Goal: Task Accomplishment & Management: Manage account settings

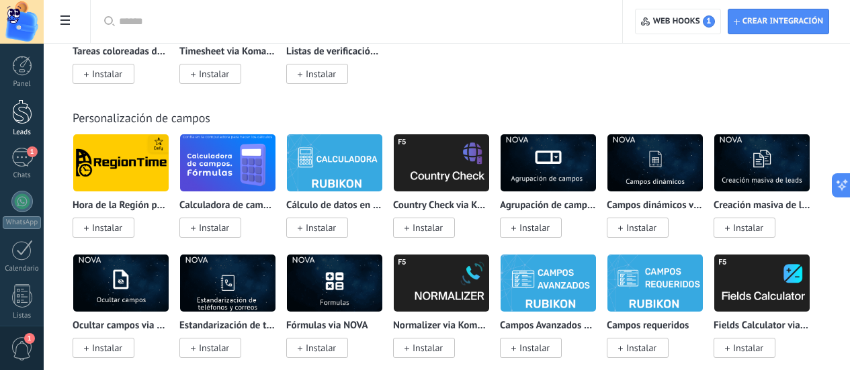
click at [15, 107] on div at bounding box center [22, 111] width 20 height 25
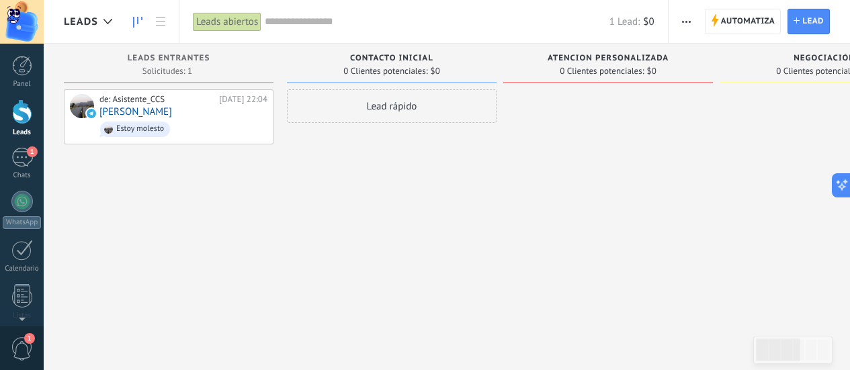
drag, startPoint x: 575, startPoint y: 65, endPoint x: 568, endPoint y: 60, distance: 9.1
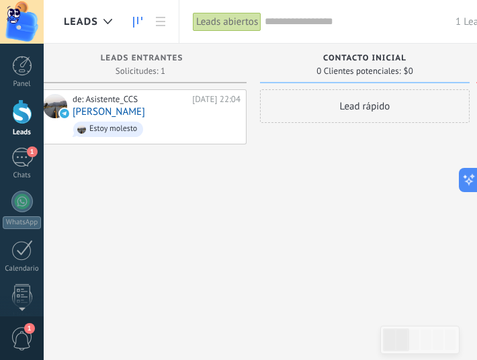
scroll to position [0, 39]
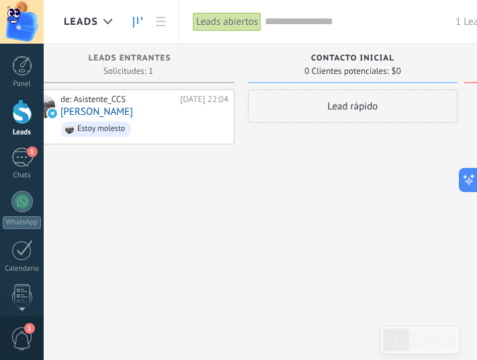
click at [362, 158] on div "Lead rápido" at bounding box center [353, 181] width 210 height 185
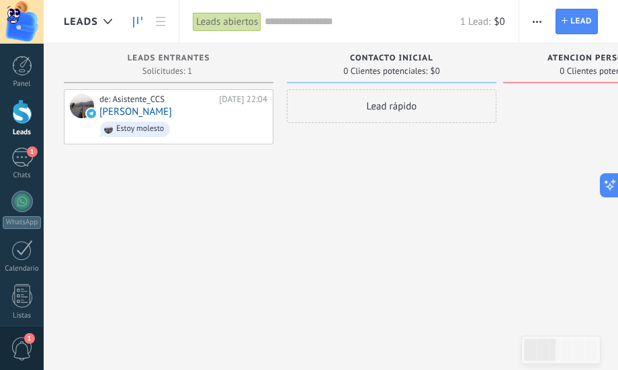
click at [477, 80] on div "Atencion Personalizada 0 Clientes potenciales: $0" at bounding box center [608, 64] width 210 height 40
click at [477, 77] on div "Atencion Personalizada 0 Clientes potenciales: $0" at bounding box center [608, 64] width 210 height 40
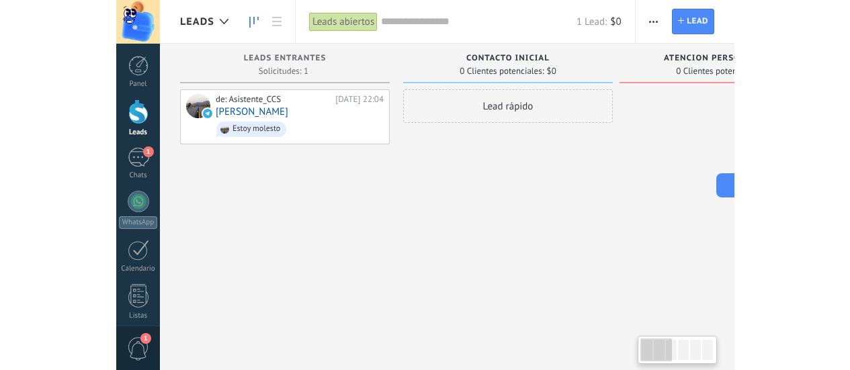
scroll to position [0, 1]
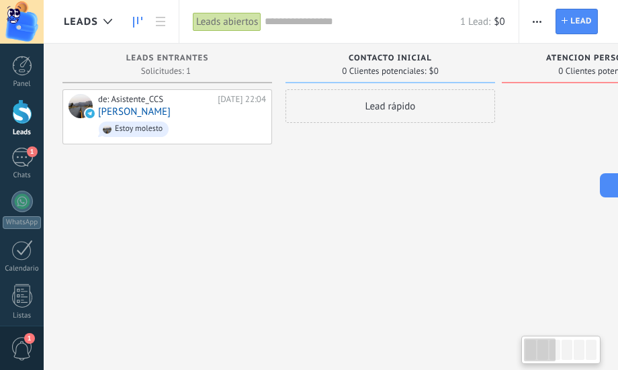
click at [477, 50] on div "Atencion Personalizada 0 Clientes potenciales: $0" at bounding box center [607, 64] width 210 height 40
click at [477, 58] on span "Atencion Personalizada" at bounding box center [606, 58] width 121 height 9
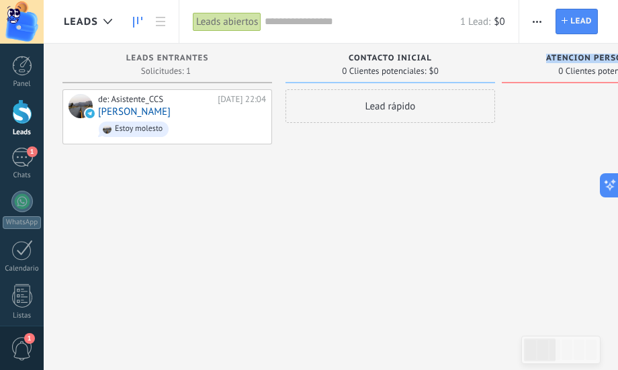
click at [477, 58] on span "Atencion Personalizada" at bounding box center [606, 58] width 121 height 9
click at [477, 73] on span "0 Clientes potenciales:" at bounding box center [601, 71] width 84 height 8
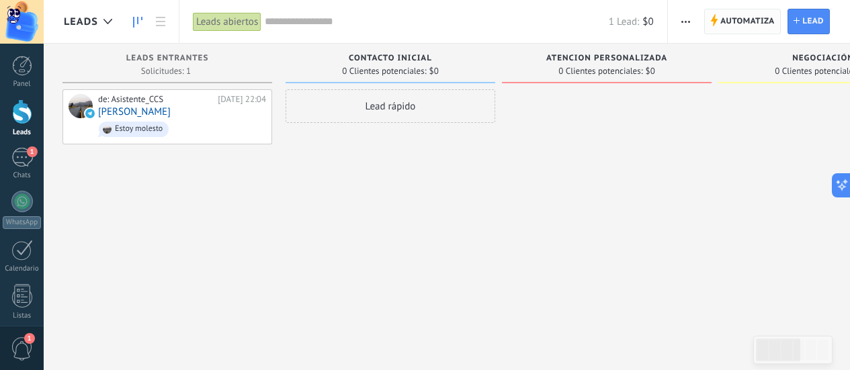
click at [477, 19] on span "Automatiza" at bounding box center [748, 21] width 54 height 24
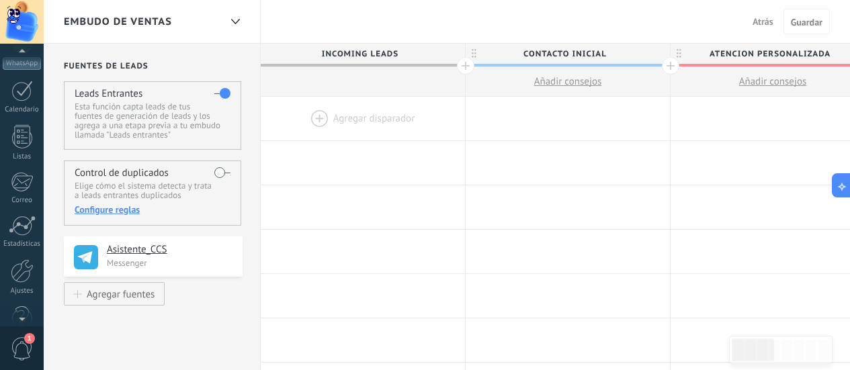
scroll to position [189, 0]
click at [22, 325] on div "© 2025 derechos reservados | Términos de uso Soporte técnico Carlos Calle ID de…" at bounding box center [22, 185] width 44 height 370
click at [26, 266] on div "Panel Leads 1 Chats WhatsApp Clientes" at bounding box center [22, 97] width 44 height 460
click at [19, 247] on div at bounding box center [22, 242] width 23 height 24
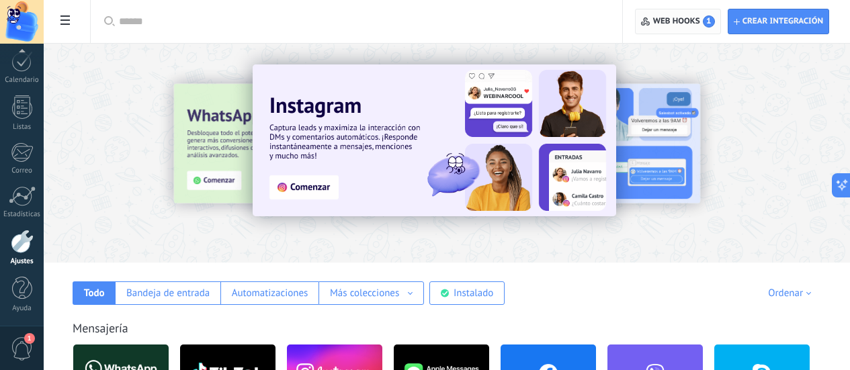
click at [477, 17] on span "Web hooks 1" at bounding box center [684, 21] width 62 height 12
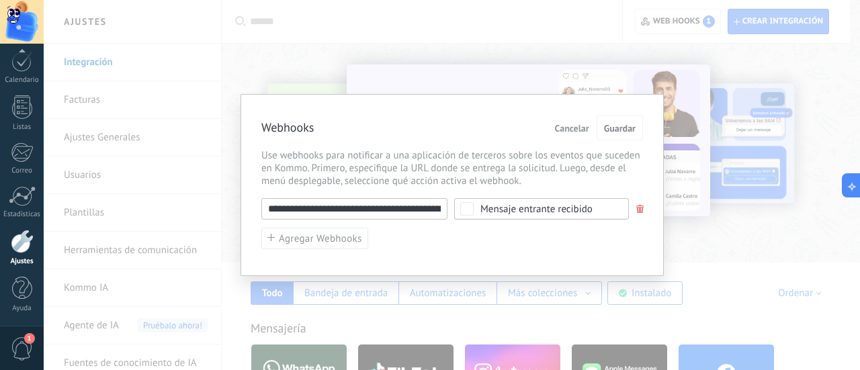
click at [477, 210] on span at bounding box center [641, 209] width 8 height 9
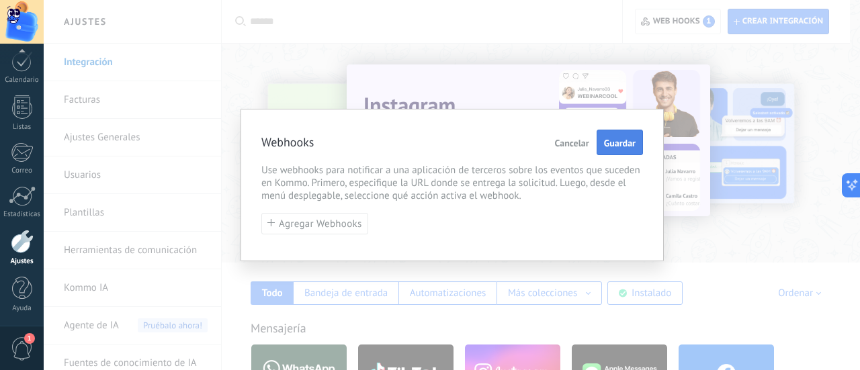
click at [477, 138] on span "Guardar" at bounding box center [620, 142] width 32 height 9
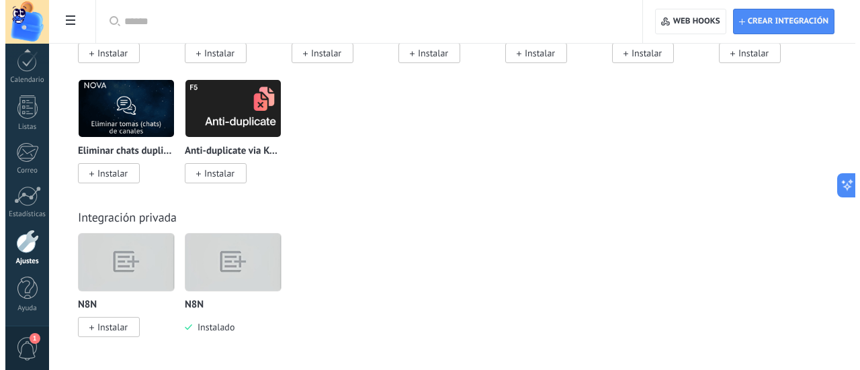
scroll to position [6428, 0]
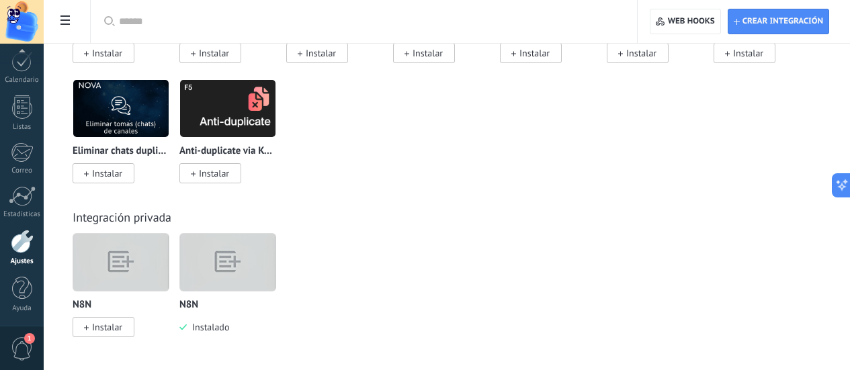
click at [229, 325] on span "Instalado" at bounding box center [208, 327] width 42 height 12
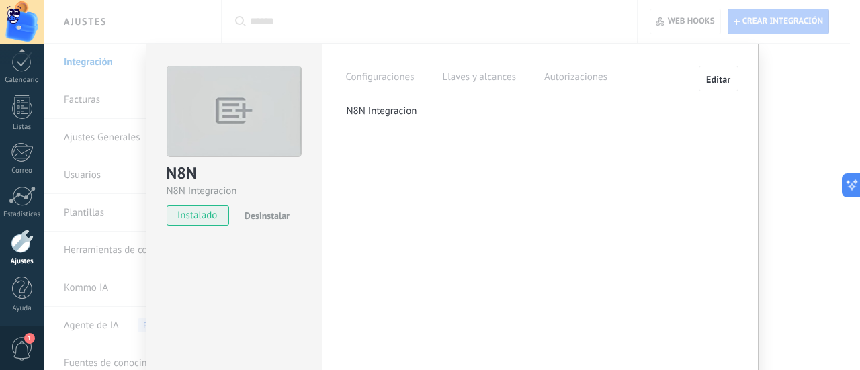
click at [270, 214] on span "Desinstalar" at bounding box center [267, 216] width 45 height 12
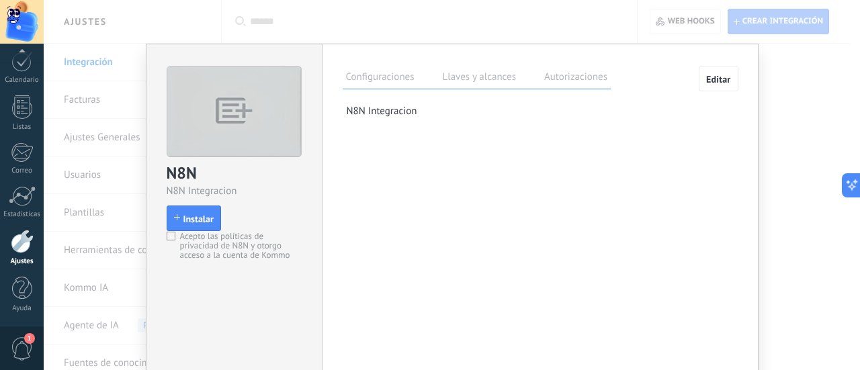
click at [173, 237] on label "Acepto las políticas de privacidad de N8N y otorgo acceso a la cuenta de Kommo" at bounding box center [232, 246] width 130 height 28
click at [184, 222] on span "Instalar" at bounding box center [199, 218] width 30 height 9
click at [186, 219] on span "Instalar" at bounding box center [199, 218] width 30 height 9
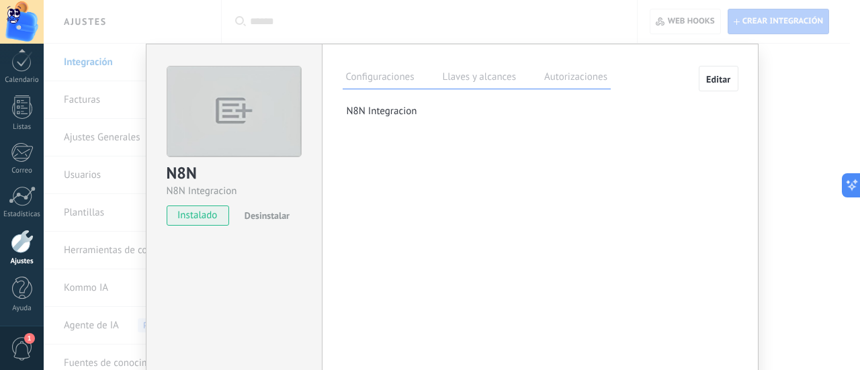
click at [477, 121] on div "N8N N8N Integracion instalado Desinstalar Configuraciones Llaves y alcances Aut…" at bounding box center [452, 185] width 817 height 370
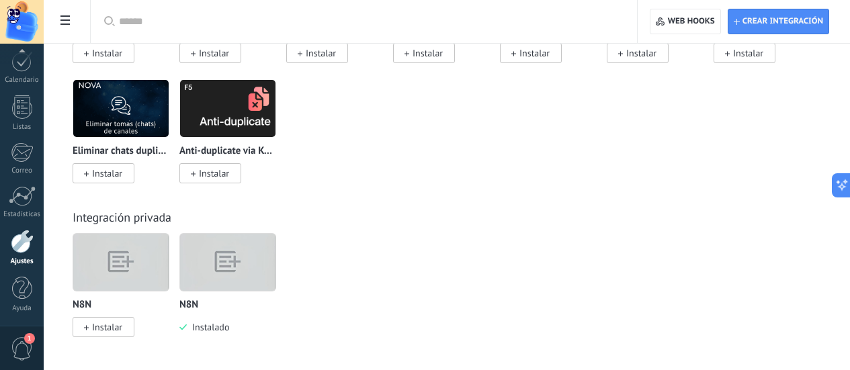
click at [122, 331] on span "Instalar" at bounding box center [107, 327] width 30 height 12
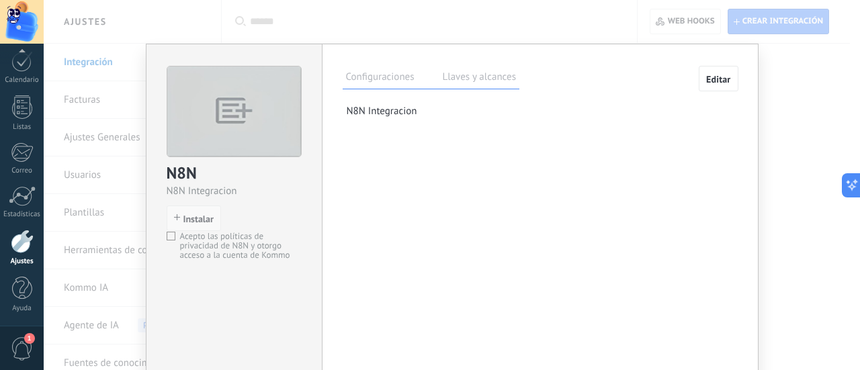
click at [179, 225] on button "Instalar" at bounding box center [194, 219] width 54 height 26
click at [190, 220] on span "Instalar" at bounding box center [199, 218] width 30 height 9
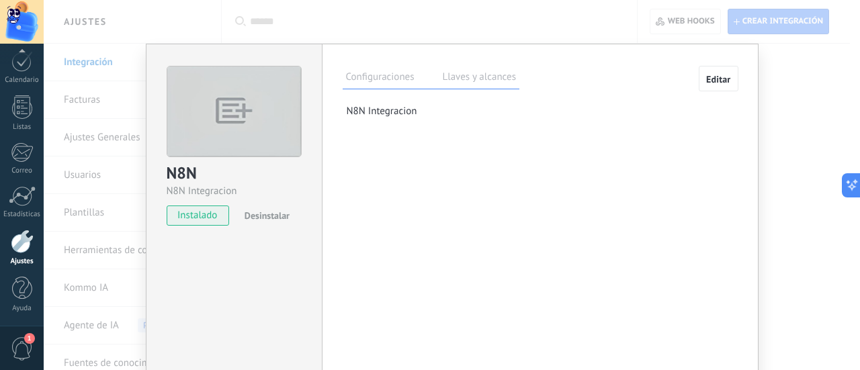
click at [477, 67] on div "Configuraciones Llaves y alcances" at bounding box center [431, 78] width 177 height 24
click at [477, 75] on label "Llaves y alcances" at bounding box center [480, 78] width 80 height 19
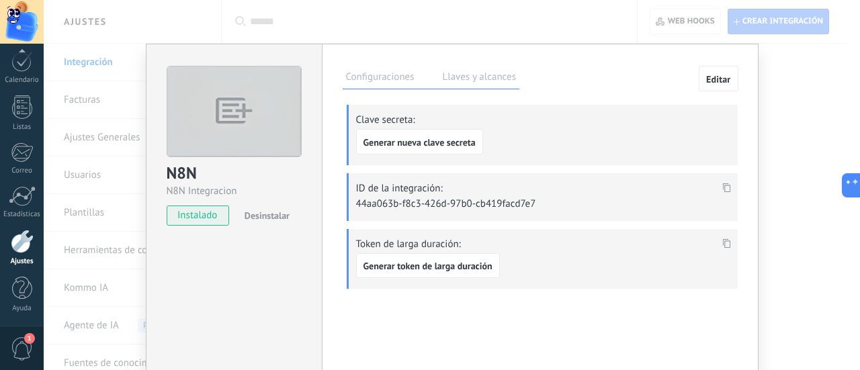
click at [477, 65] on div "N8N N8N Integracion instalado Desinstalar Configuraciones Llaves y alcances Edi…" at bounding box center [452, 185] width 817 height 370
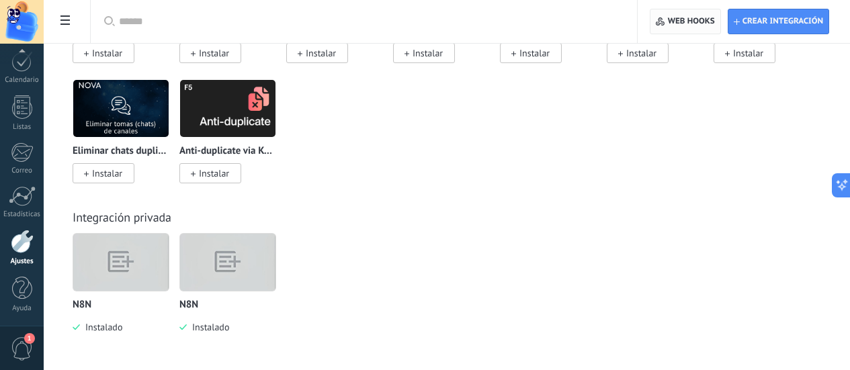
click at [477, 15] on span "Web hooks 0" at bounding box center [685, 21] width 58 height 24
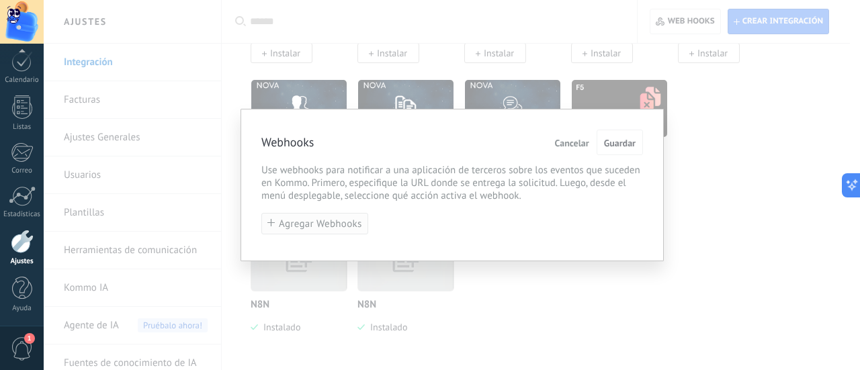
click at [292, 220] on span "Agregar Webhooks" at bounding box center [320, 224] width 83 height 10
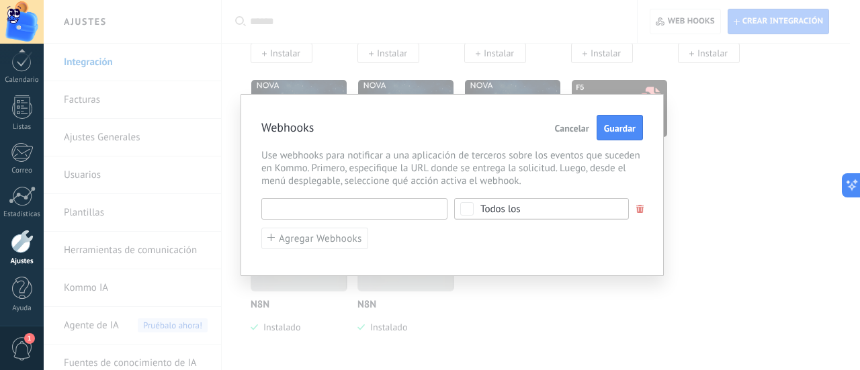
click at [305, 214] on input "text" at bounding box center [354, 209] width 186 height 22
paste input "**********"
type input "**********"
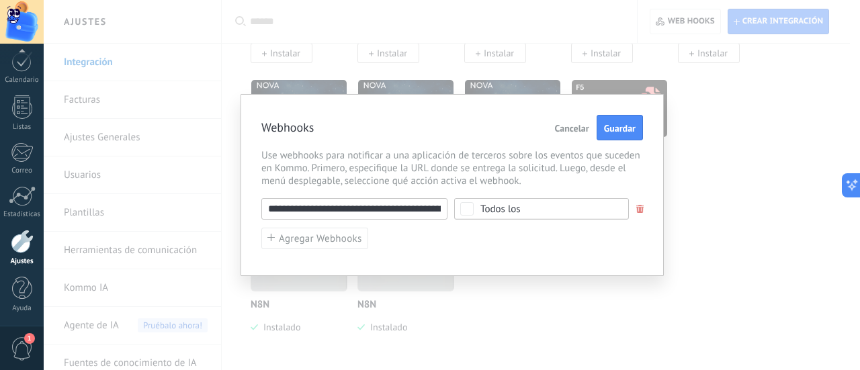
click at [477, 212] on span "Todos los" at bounding box center [546, 209] width 131 height 10
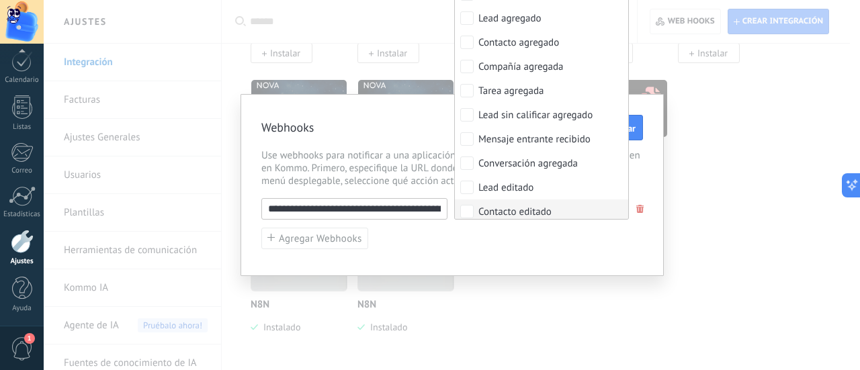
click at [477, 252] on div "**********" at bounding box center [452, 185] width 423 height 182
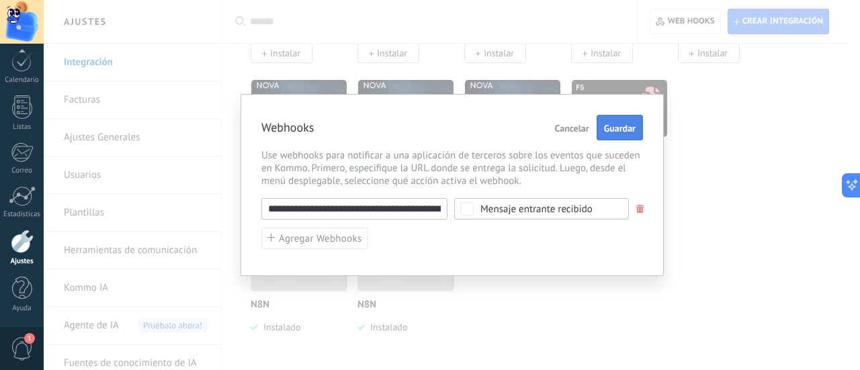
click at [477, 132] on span "Guardar" at bounding box center [620, 128] width 32 height 9
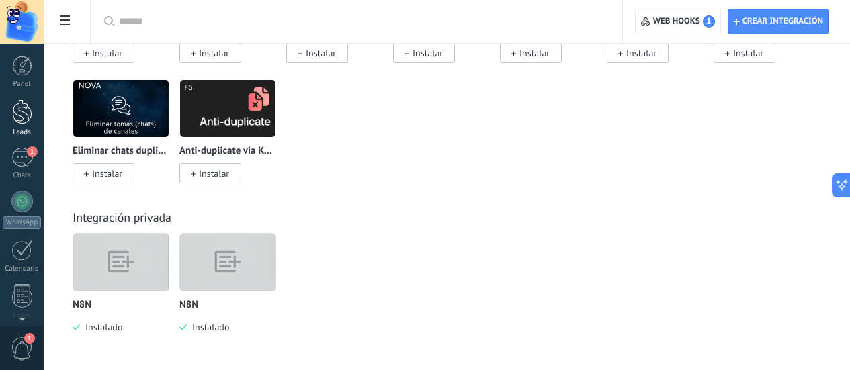
click at [26, 126] on link "Leads" at bounding box center [22, 118] width 44 height 38
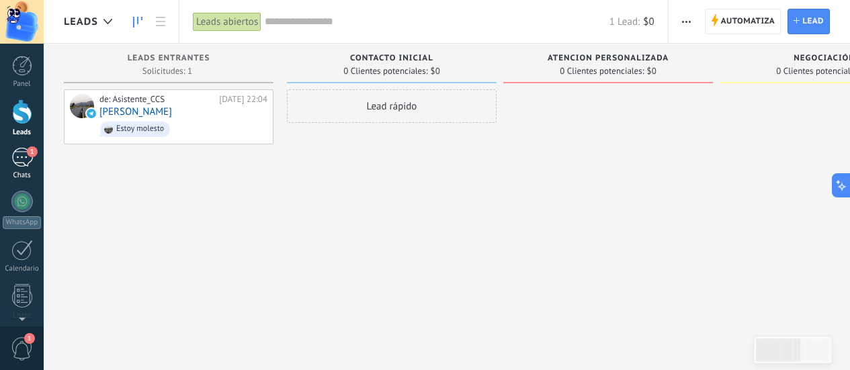
click at [36, 156] on link "1 Chats" at bounding box center [22, 164] width 44 height 32
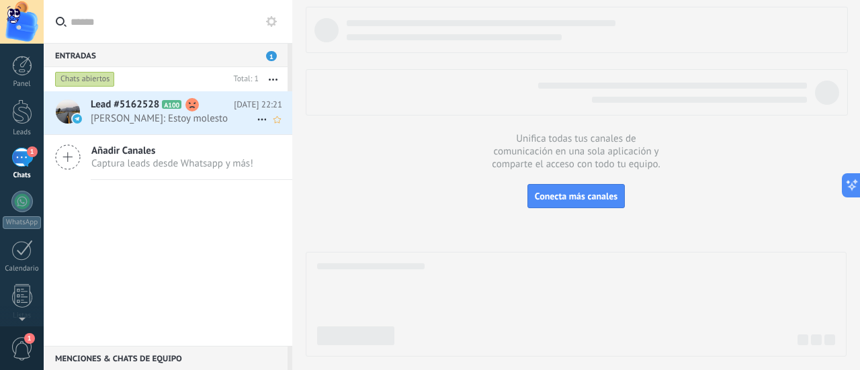
click at [149, 116] on span "Carlos Calle: Estoy molesto" at bounding box center [174, 118] width 166 height 13
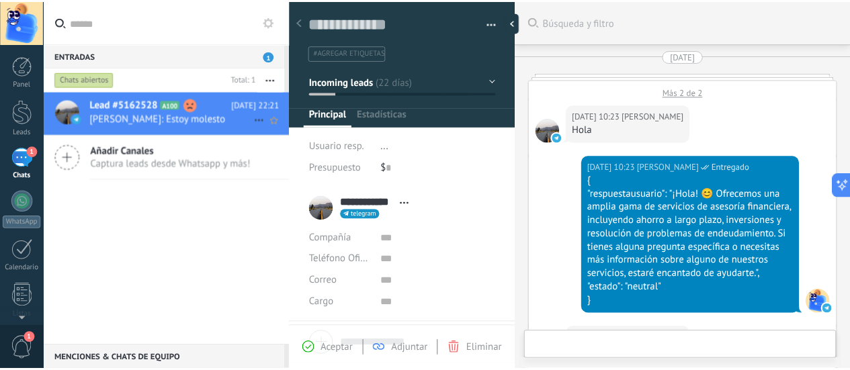
scroll to position [3903, 0]
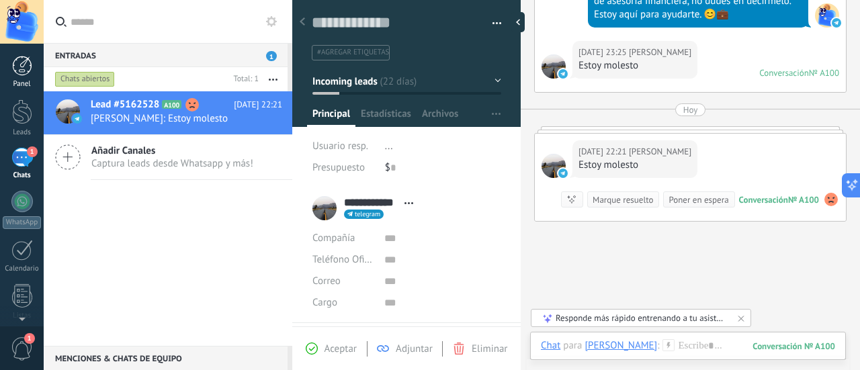
click at [28, 60] on div at bounding box center [22, 66] width 20 height 20
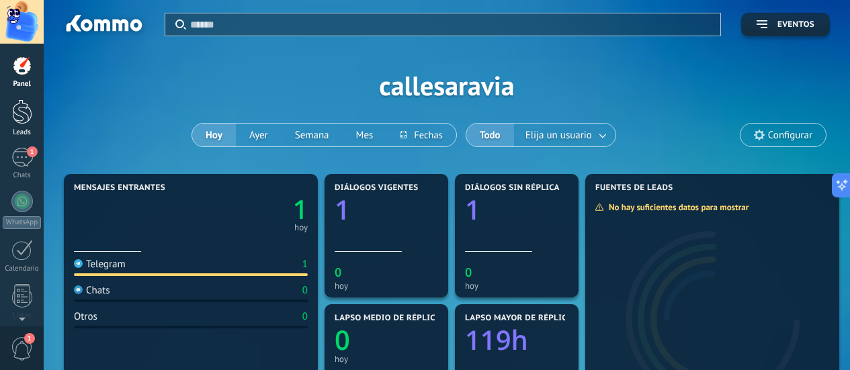
click at [20, 124] on link "Leads" at bounding box center [22, 118] width 44 height 38
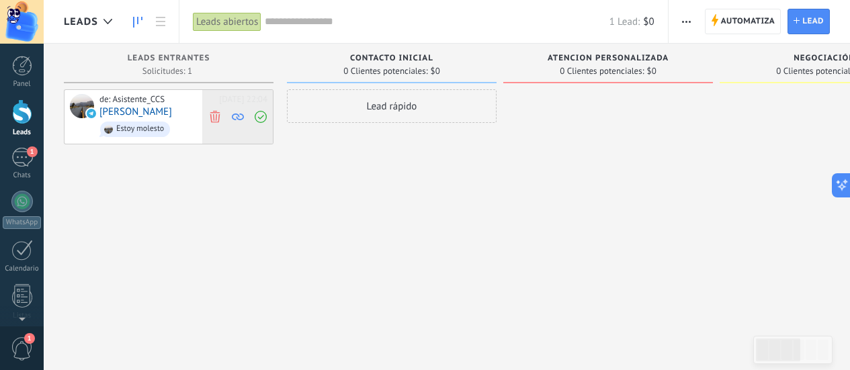
click at [217, 114] on icon at bounding box center [215, 116] width 12 height 12
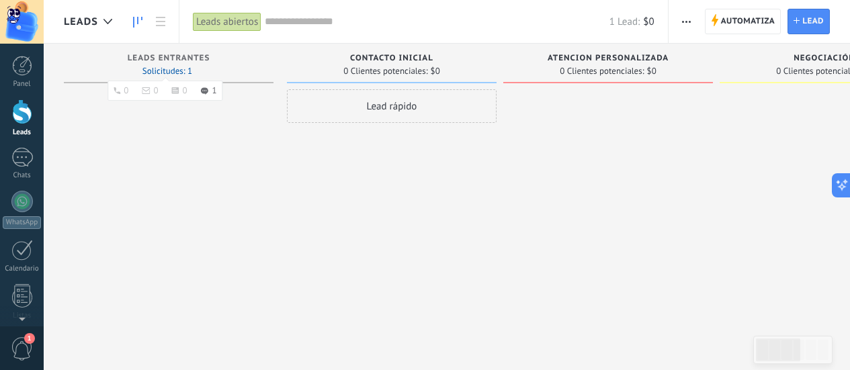
click at [210, 85] on ul "0 0 0 1" at bounding box center [165, 91] width 115 height 20
click at [202, 89] on use at bounding box center [204, 90] width 7 height 7
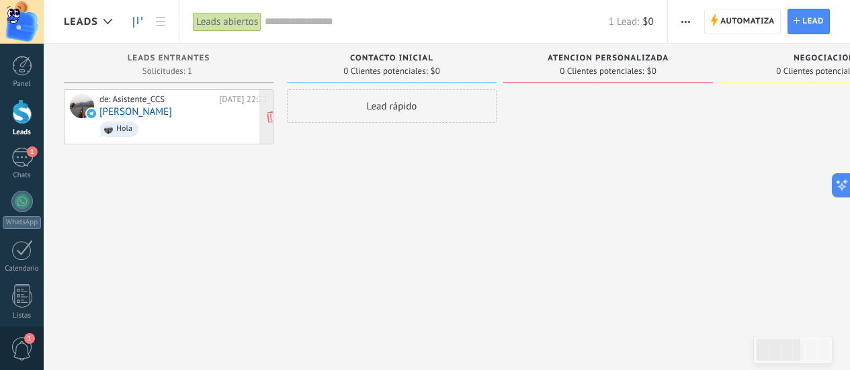
click at [195, 120] on span "Hola" at bounding box center [183, 129] width 168 height 21
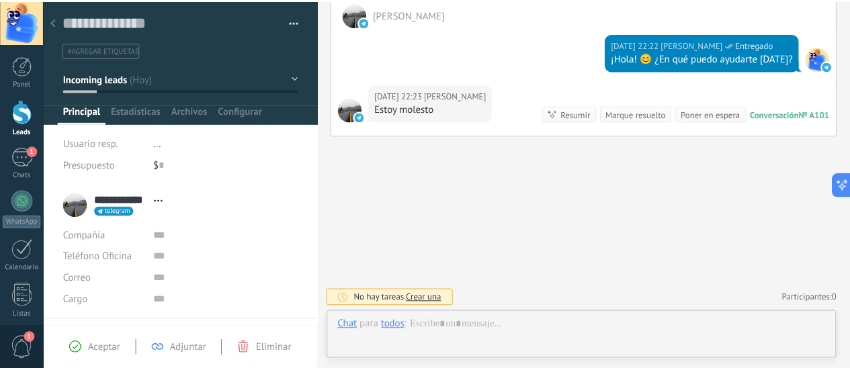
scroll to position [20, 0]
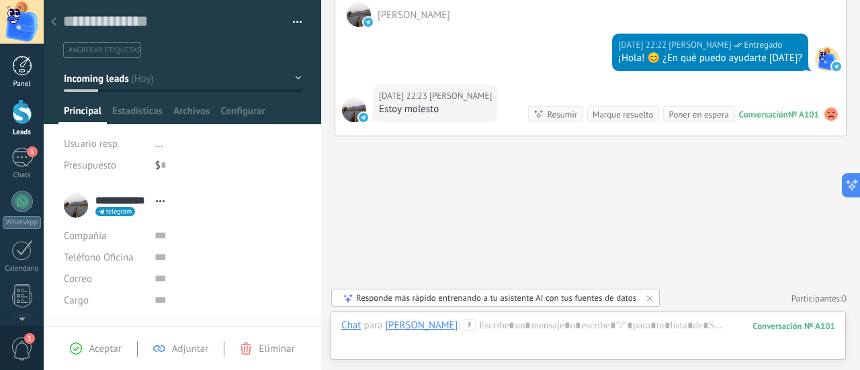
click at [28, 70] on div at bounding box center [22, 66] width 20 height 20
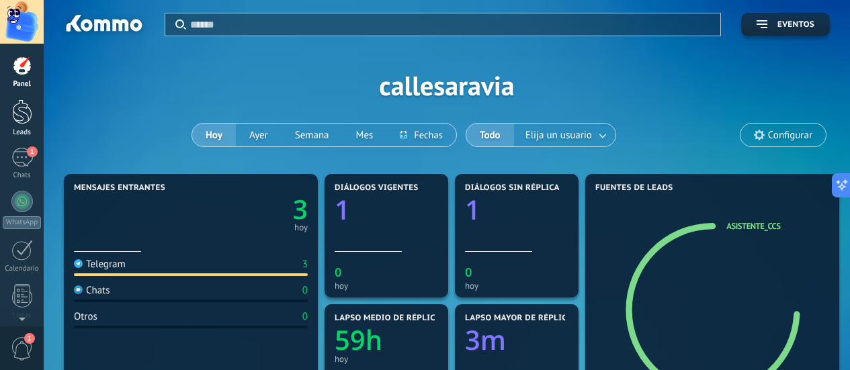
click at [22, 110] on div at bounding box center [22, 111] width 20 height 25
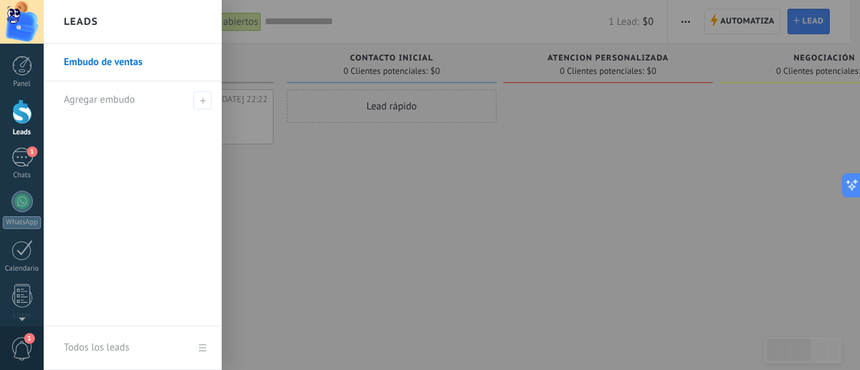
click at [507, 204] on div at bounding box center [474, 185] width 860 height 370
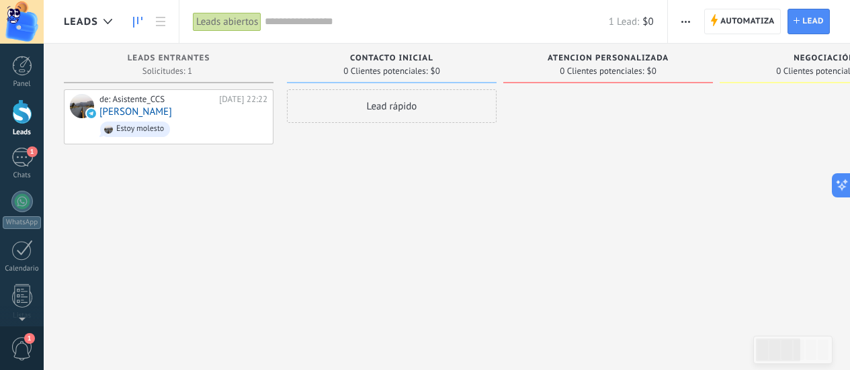
click at [368, 155] on div "Lead rápido" at bounding box center [392, 186] width 210 height 195
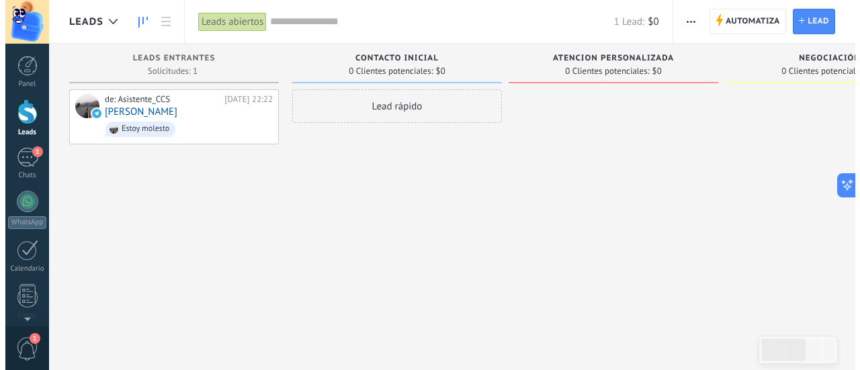
scroll to position [0, 1]
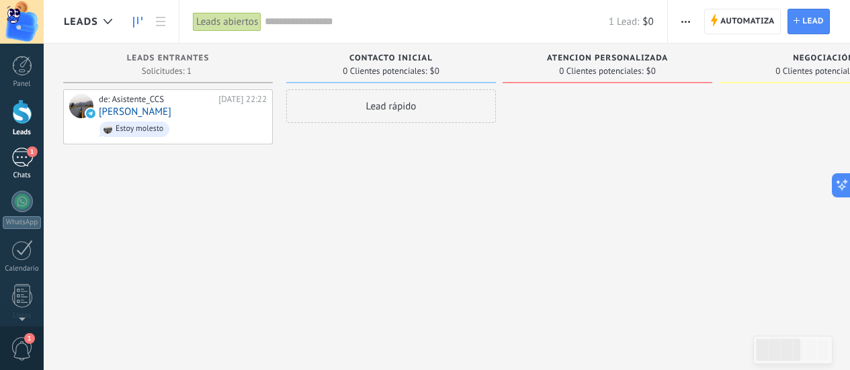
click at [13, 161] on div "1" at bounding box center [22, 157] width 22 height 19
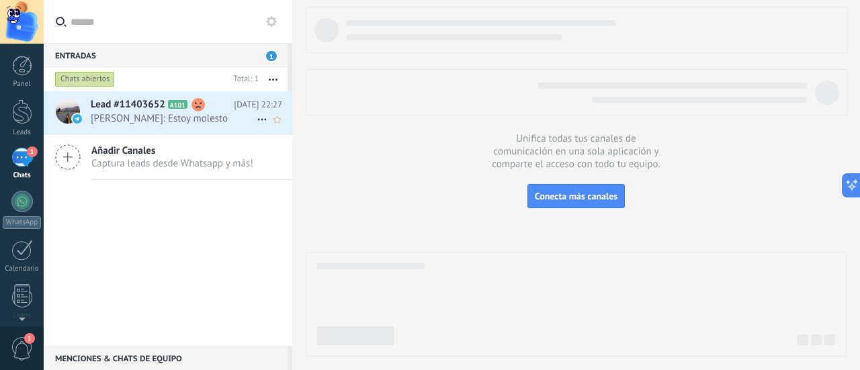
click at [165, 116] on span "[PERSON_NAME]: Estoy molesto" at bounding box center [174, 118] width 166 height 13
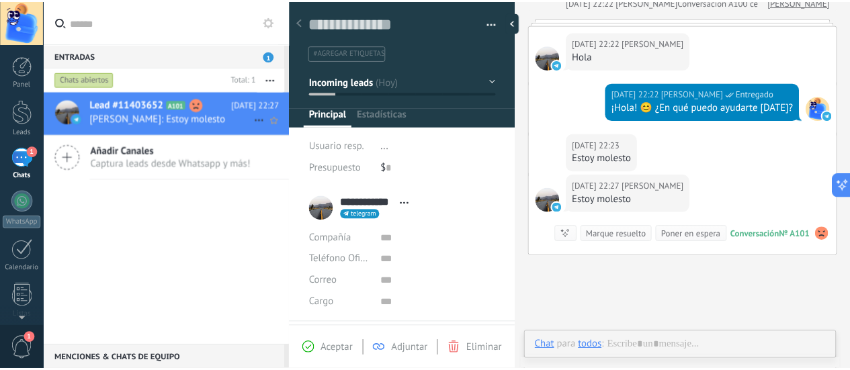
scroll to position [20, 0]
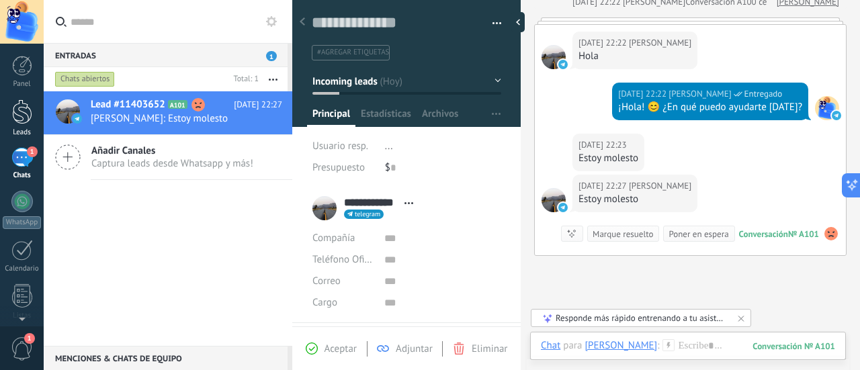
click at [28, 120] on div at bounding box center [22, 111] width 20 height 25
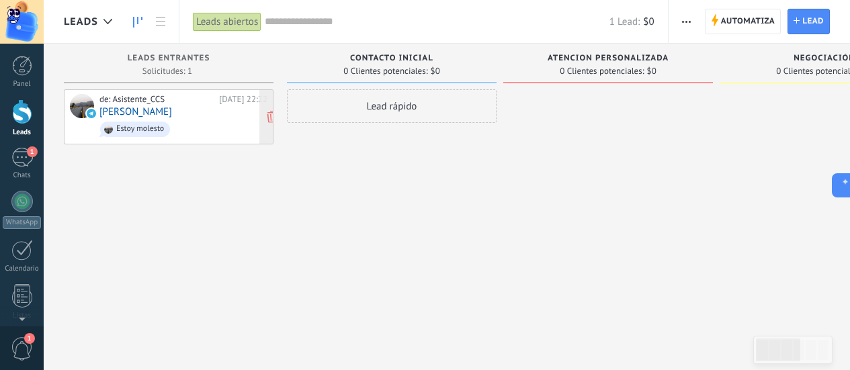
click at [199, 126] on span "Estoy molesto" at bounding box center [183, 129] width 168 height 21
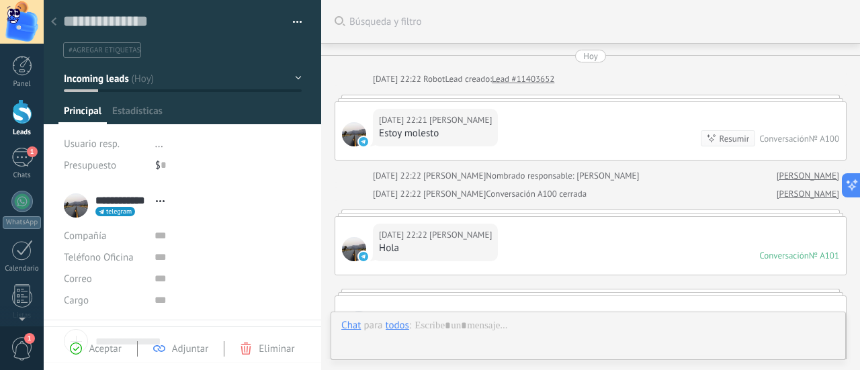
scroll to position [350, 0]
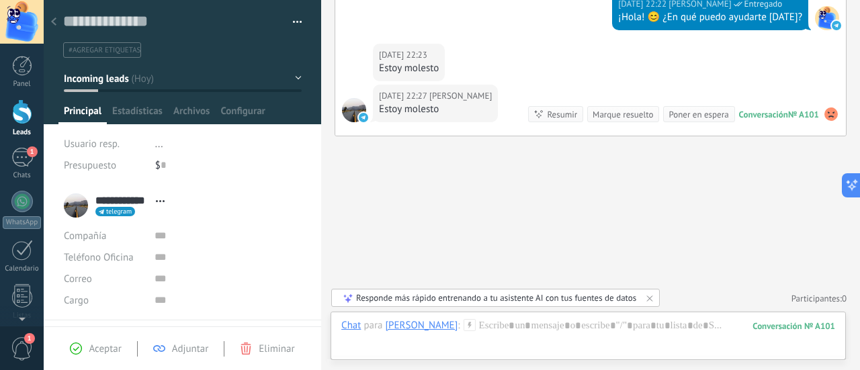
click at [0, 53] on div "Panel Leads 1 Chats WhatsApp Clientes" at bounding box center [43, 185] width 87 height 283
click at [9, 63] on link "Panel" at bounding box center [22, 72] width 44 height 33
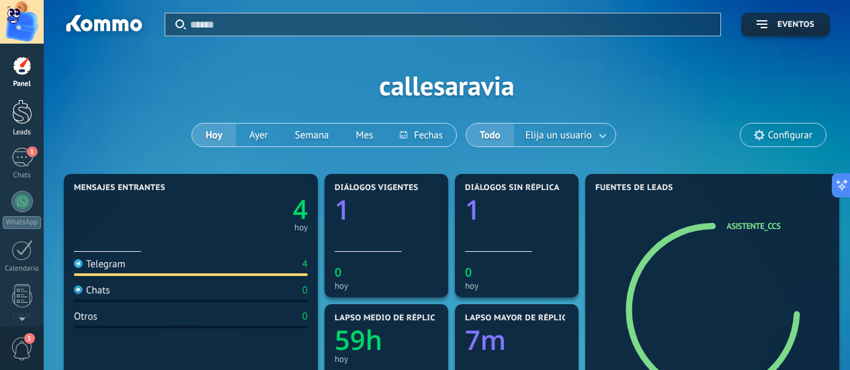
click at [30, 120] on div at bounding box center [22, 111] width 20 height 25
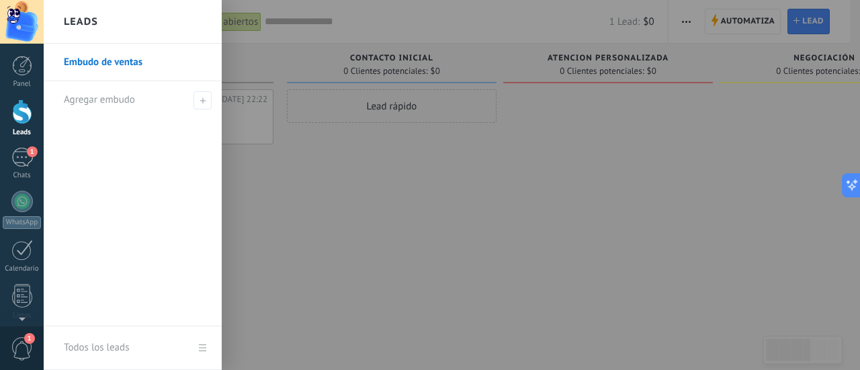
click at [129, 56] on link "Embudo de ventas" at bounding box center [136, 63] width 145 height 38
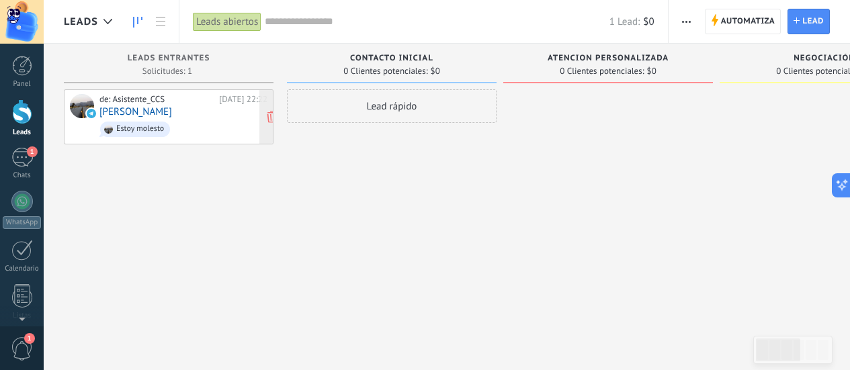
click at [243, 96] on div "[DATE] 22:22" at bounding box center [243, 99] width 48 height 11
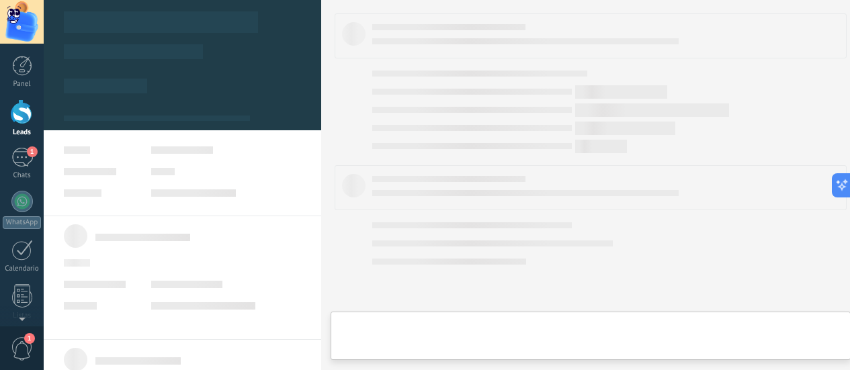
type textarea "**********"
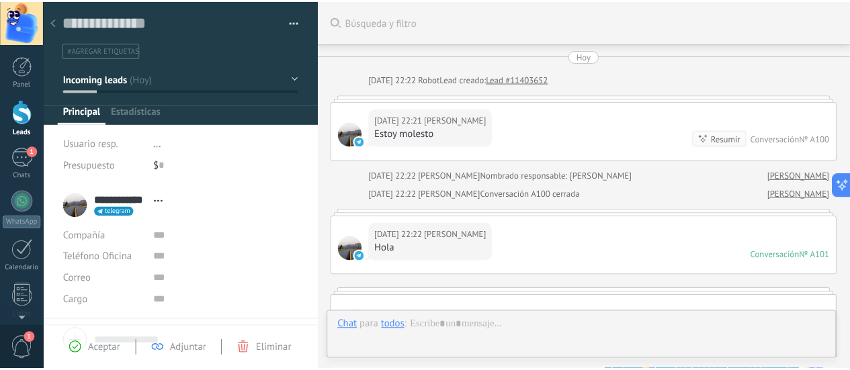
scroll to position [350, 0]
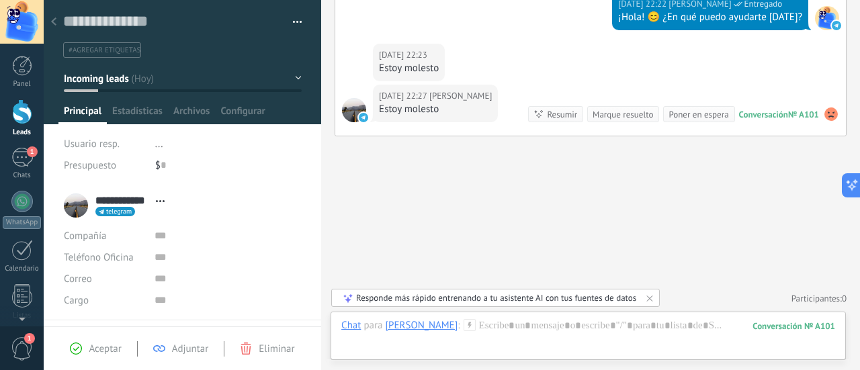
click at [52, 19] on icon at bounding box center [53, 21] width 5 height 8
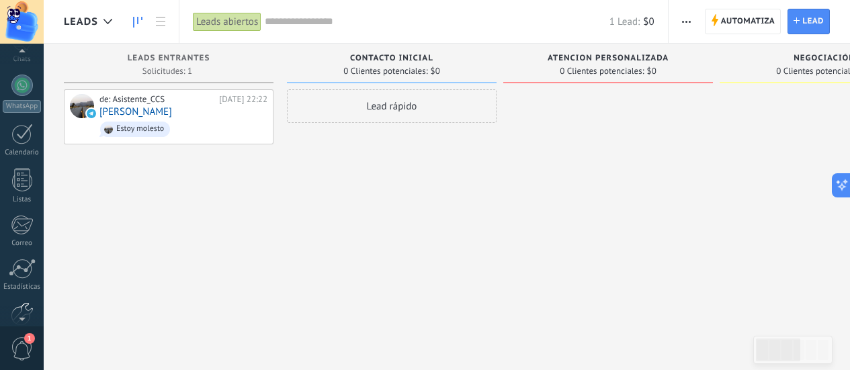
scroll to position [153, 0]
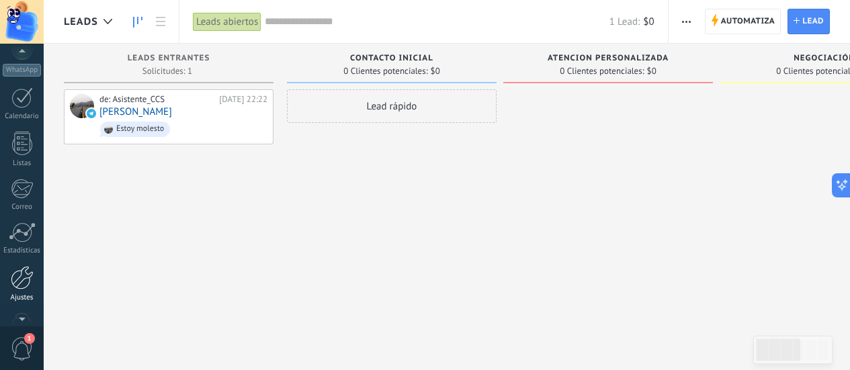
click at [23, 286] on div at bounding box center [22, 278] width 23 height 24
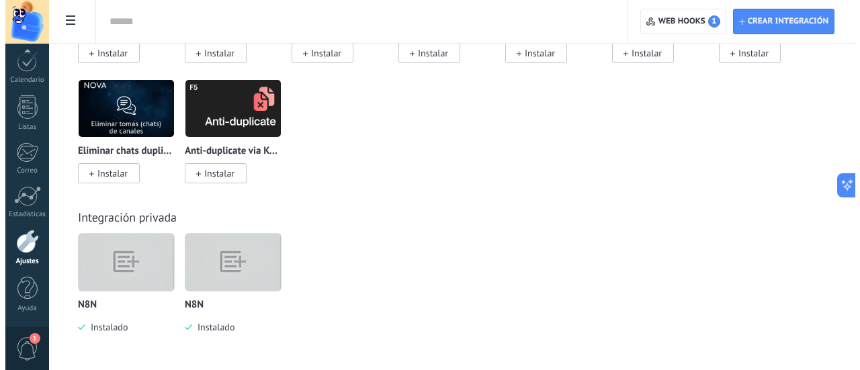
scroll to position [6428, 0]
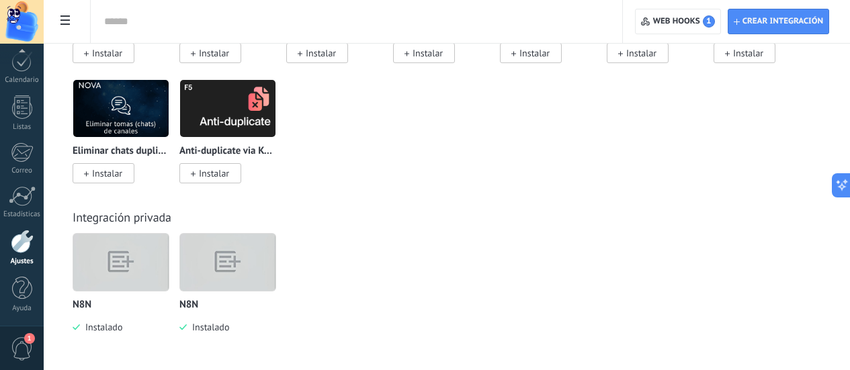
click at [169, 269] on img at bounding box center [120, 262] width 95 height 73
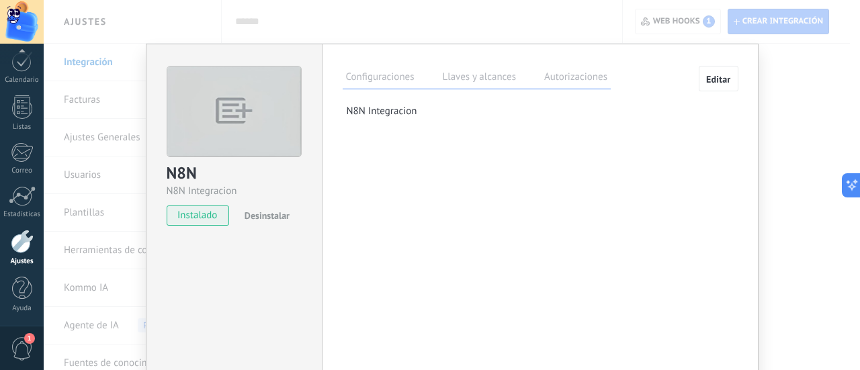
click at [501, 83] on label "Llaves y alcances" at bounding box center [480, 78] width 80 height 19
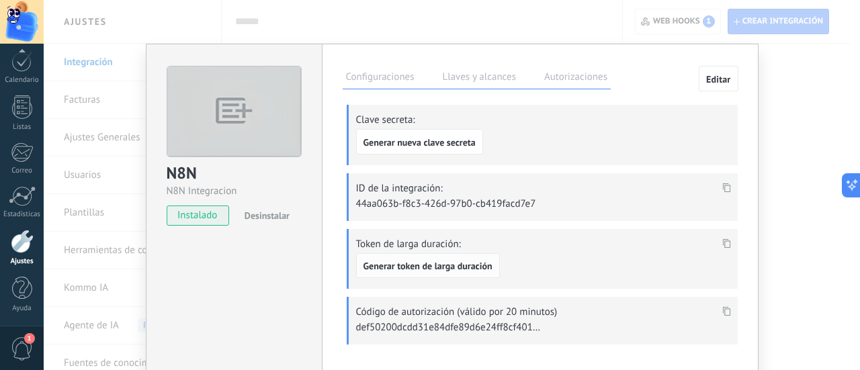
click at [429, 269] on span "Generar token de larga duración" at bounding box center [428, 265] width 129 height 9
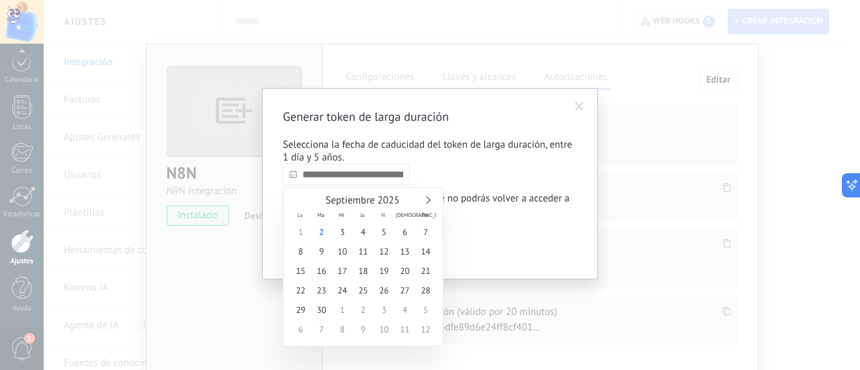
click at [326, 180] on input "text" at bounding box center [346, 175] width 127 height 22
click at [430, 192] on div "Septiembre 2025 Lu Ma Mi Ju Vi Sá Do 1 2 3 4 5 6 7 8 9 10 11 12 13 14 15 16 17 …" at bounding box center [363, 267] width 161 height 159
click at [429, 196] on div "Septiembre 2025 Lu Ma Mi Ju Vi Sá Do 1 2 3 4 5 6 7 8 9 10 11 12 13 14 15 16 17 …" at bounding box center [363, 267] width 161 height 159
click at [427, 198] on link at bounding box center [426, 199] width 7 height 7
click at [426, 200] on link at bounding box center [426, 199] width 7 height 7
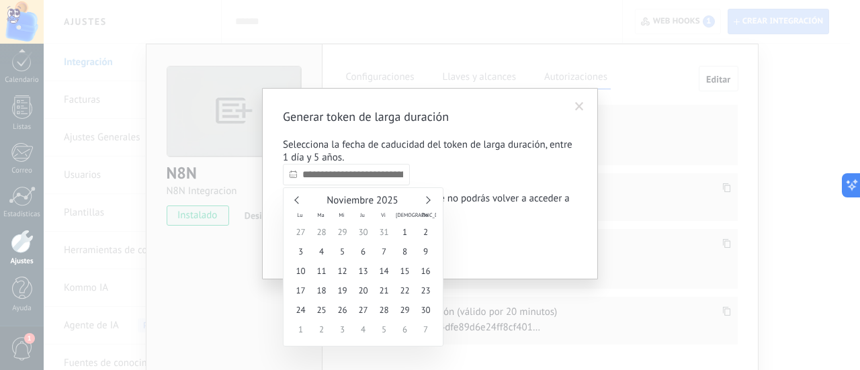
click at [426, 200] on link at bounding box center [426, 199] width 7 height 7
click at [427, 200] on link at bounding box center [426, 199] width 7 height 7
click at [428, 201] on link at bounding box center [426, 199] width 7 height 7
click at [428, 202] on link at bounding box center [426, 199] width 7 height 7
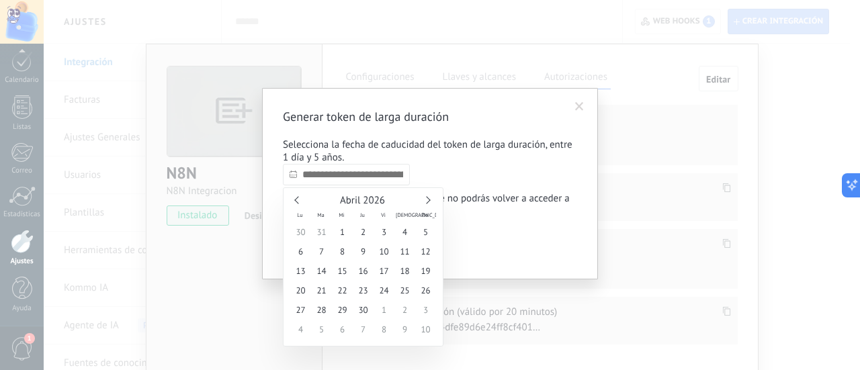
click at [428, 202] on link at bounding box center [426, 199] width 7 height 7
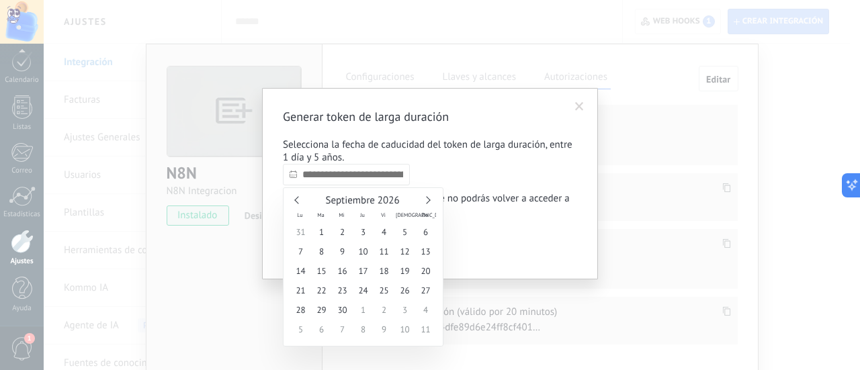
click at [428, 202] on link at bounding box center [426, 199] width 7 height 7
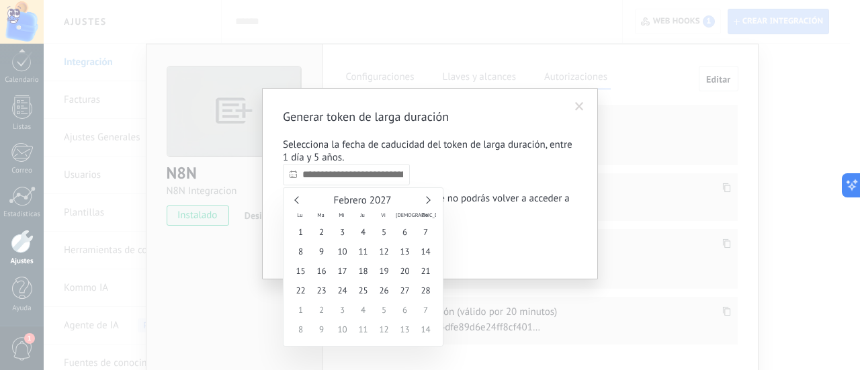
click at [428, 202] on link at bounding box center [426, 199] width 7 height 7
click at [429, 202] on div "Marzo 2027" at bounding box center [363, 201] width 146 height 12
click at [430, 202] on div "Marzo 2027" at bounding box center [363, 201] width 146 height 12
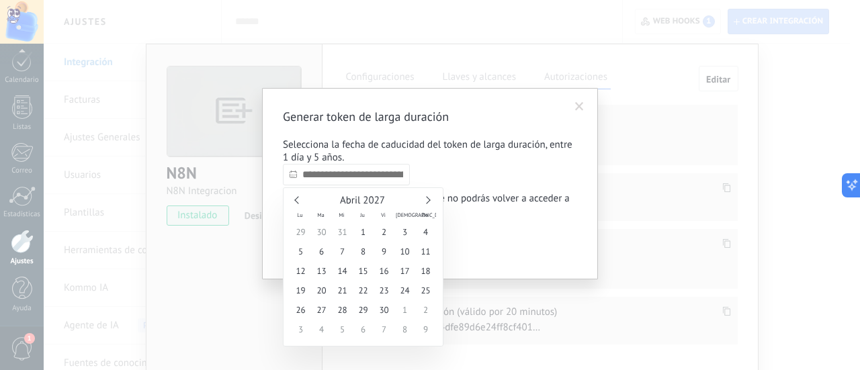
click at [425, 199] on link at bounding box center [426, 199] width 7 height 7
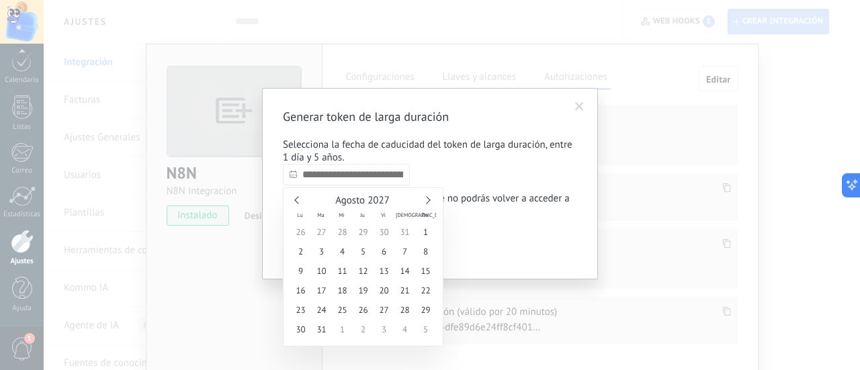
click at [425, 199] on link at bounding box center [426, 199] width 7 height 7
click at [426, 199] on link at bounding box center [426, 199] width 7 height 7
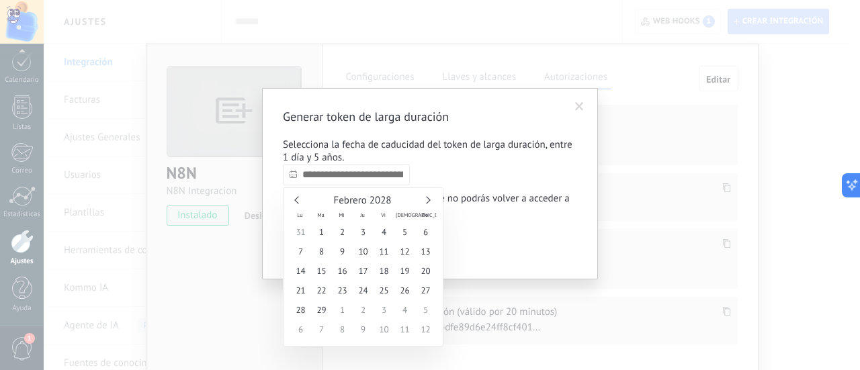
click at [427, 199] on link at bounding box center [426, 199] width 7 height 7
click at [428, 199] on link at bounding box center [426, 199] width 7 height 7
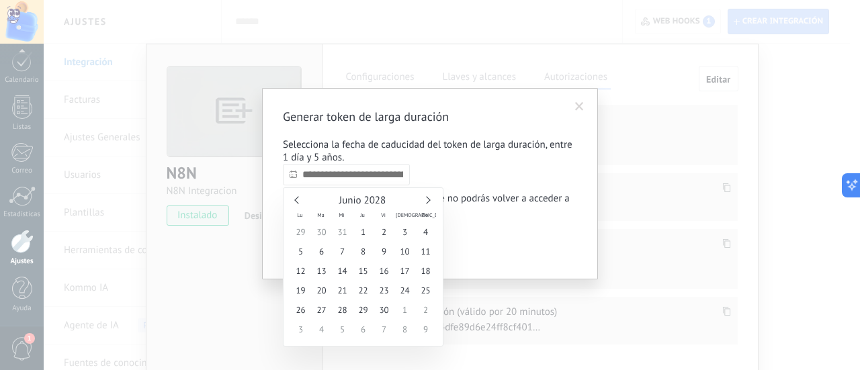
click at [429, 199] on link at bounding box center [426, 199] width 7 height 7
click at [430, 200] on link at bounding box center [426, 199] width 7 height 7
click at [431, 200] on div "Agosto 2028" at bounding box center [363, 201] width 146 height 12
click at [432, 200] on div "Agosto 2028" at bounding box center [363, 201] width 146 height 12
click at [433, 200] on div "Agosto 2028" at bounding box center [363, 201] width 146 height 12
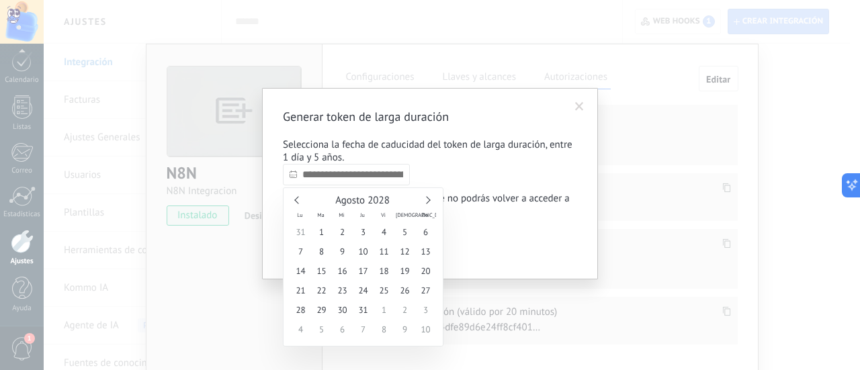
click at [432, 200] on div "Agosto 2028" at bounding box center [363, 201] width 146 height 12
click at [430, 200] on div "Agosto 2028" at bounding box center [363, 201] width 146 height 12
click at [428, 200] on link at bounding box center [426, 199] width 7 height 7
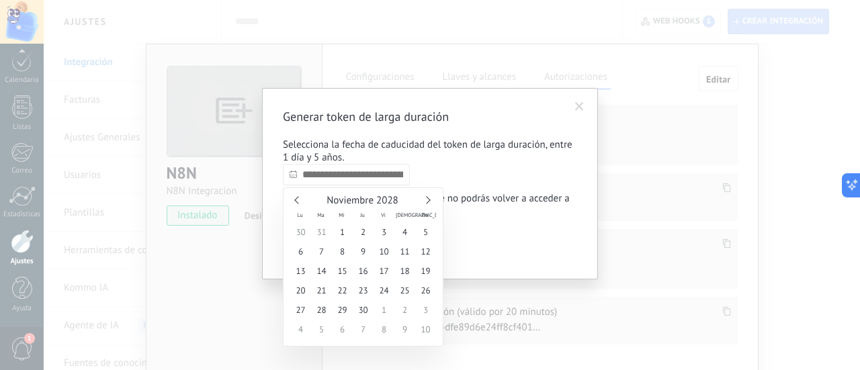
click at [425, 204] on div "Noviembre 2028" at bounding box center [363, 201] width 146 height 12
click at [431, 198] on div "Noviembre 2028" at bounding box center [363, 201] width 146 height 12
type input "**********"
click at [367, 304] on span "30" at bounding box center [363, 309] width 21 height 19
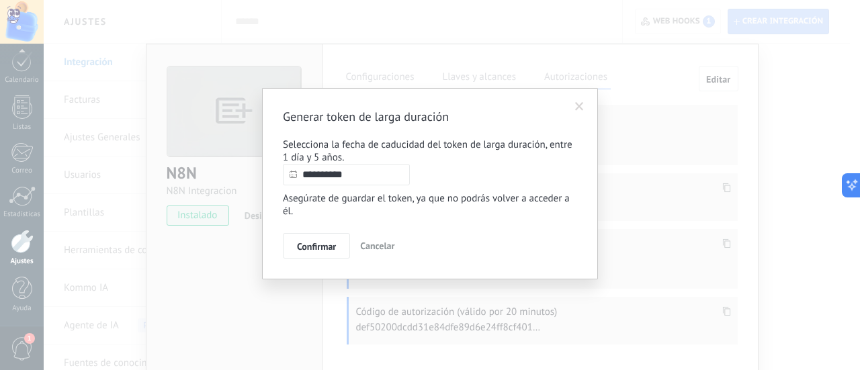
click at [333, 239] on button "Confirmar" at bounding box center [316, 246] width 67 height 26
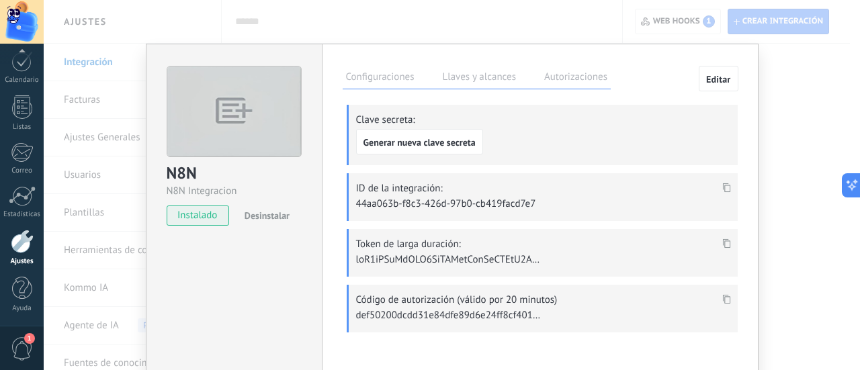
click at [726, 242] on icon at bounding box center [727, 243] width 8 height 9
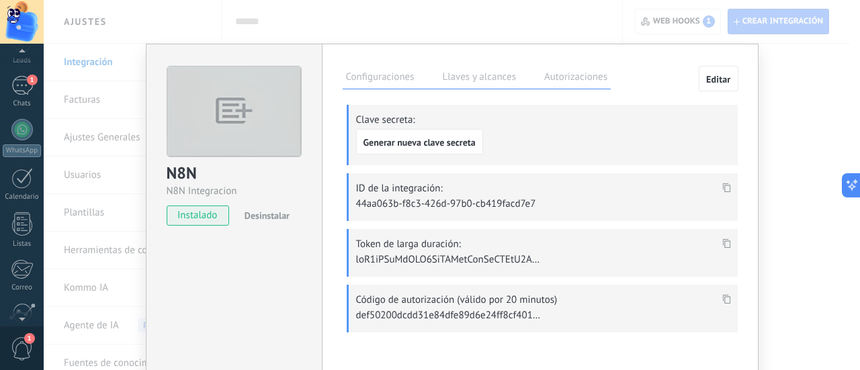
scroll to position [0, 0]
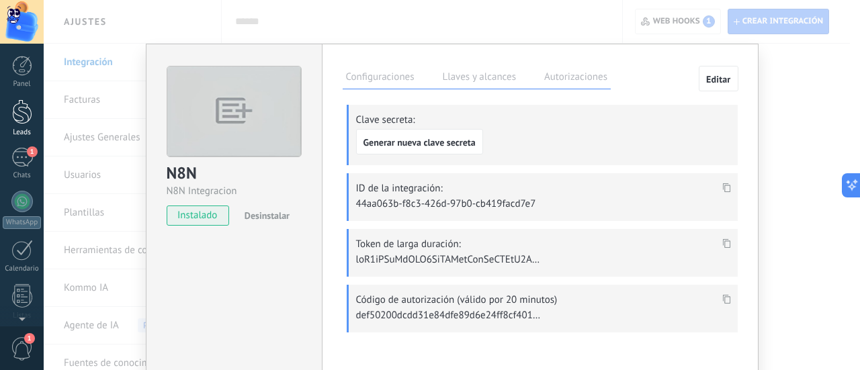
click at [22, 108] on div at bounding box center [22, 111] width 20 height 25
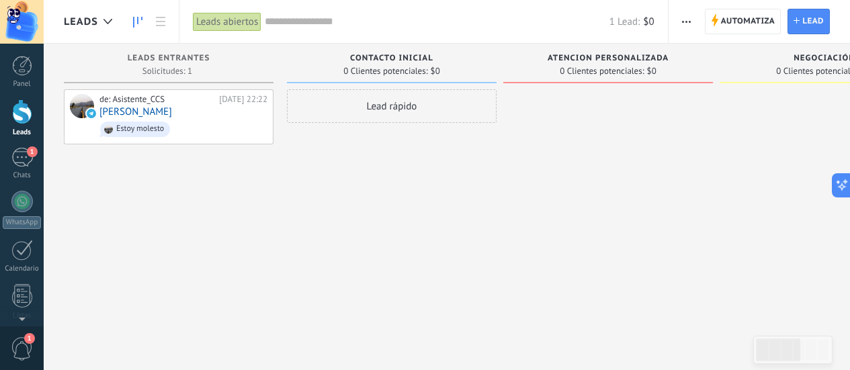
click at [631, 63] on span "Atencion Personalizada" at bounding box center [608, 58] width 121 height 9
click at [166, 63] on span "Leads Entrantes" at bounding box center [169, 58] width 83 height 9
click at [196, 126] on span "Estoy molesto" at bounding box center [183, 129] width 168 height 21
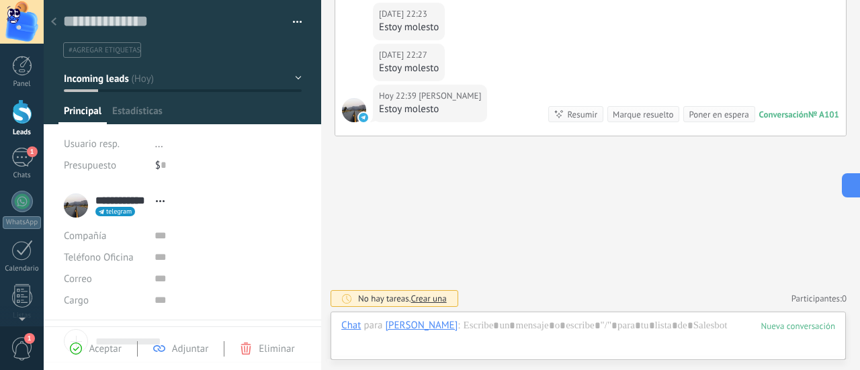
scroll to position [20, 0]
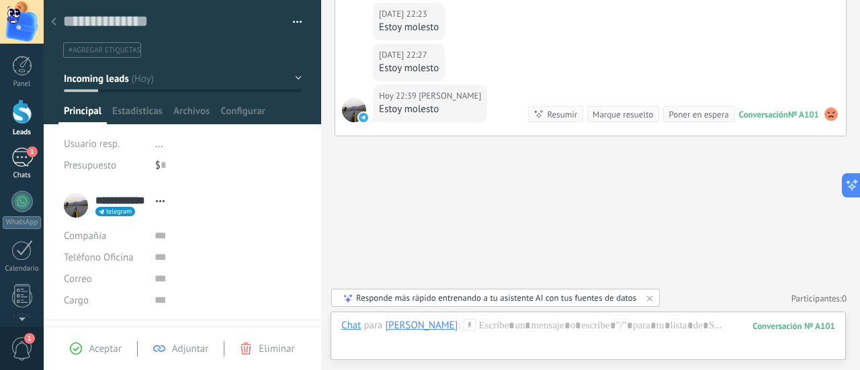
click at [15, 165] on div "1" at bounding box center [22, 157] width 22 height 19
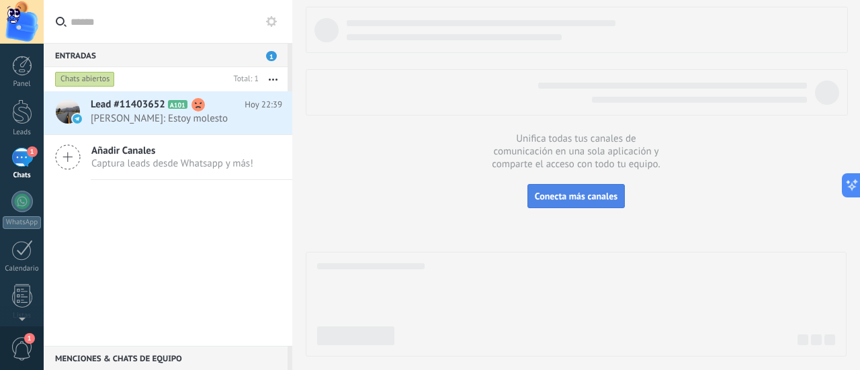
click at [548, 200] on span "Conecta más canales" at bounding box center [576, 196] width 83 height 12
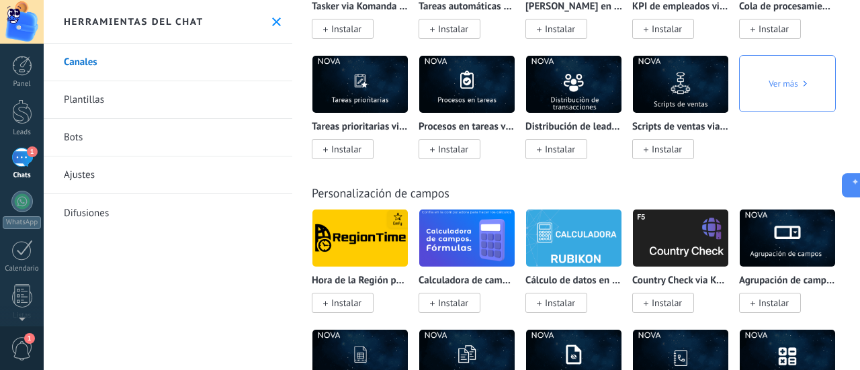
scroll to position [6355, 0]
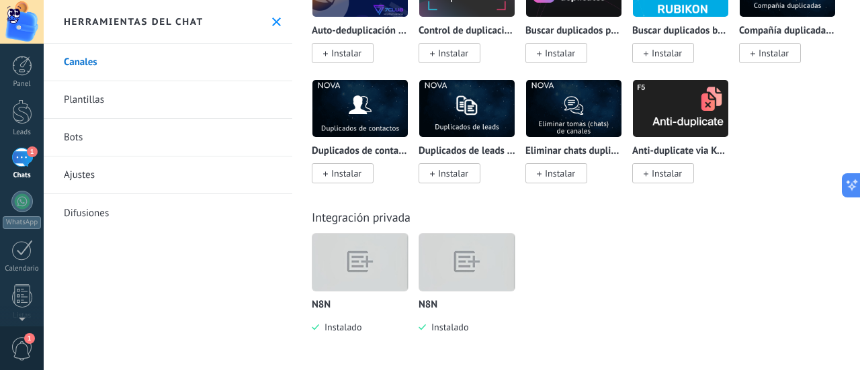
click at [352, 250] on img at bounding box center [360, 262] width 95 height 73
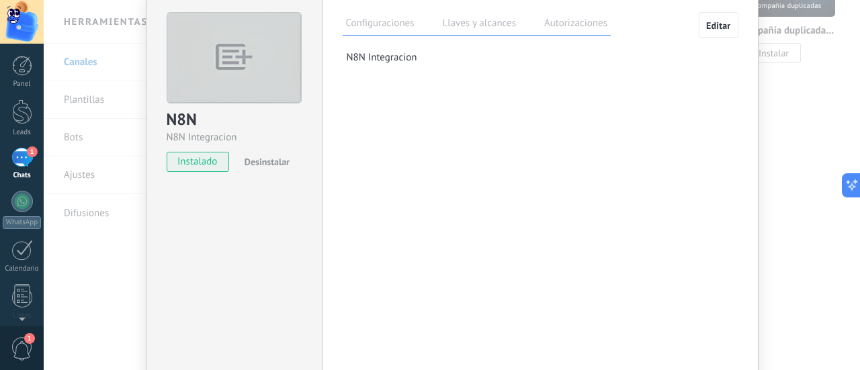
scroll to position [117, 0]
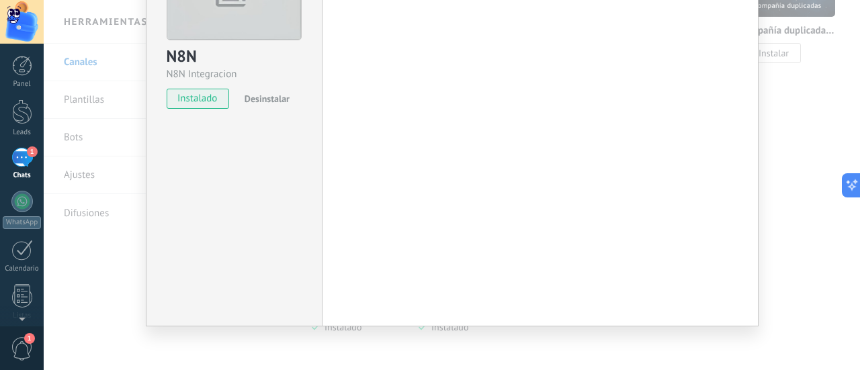
drag, startPoint x: 753, startPoint y: 175, endPoint x: 747, endPoint y: 168, distance: 9.1
click at [747, 168] on div "N8N N8N Integracion instalado Desinstalar Configuraciones Llaves y alcances Aut…" at bounding box center [452, 185] width 817 height 370
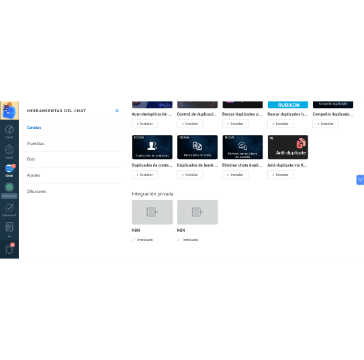
scroll to position [0, 0]
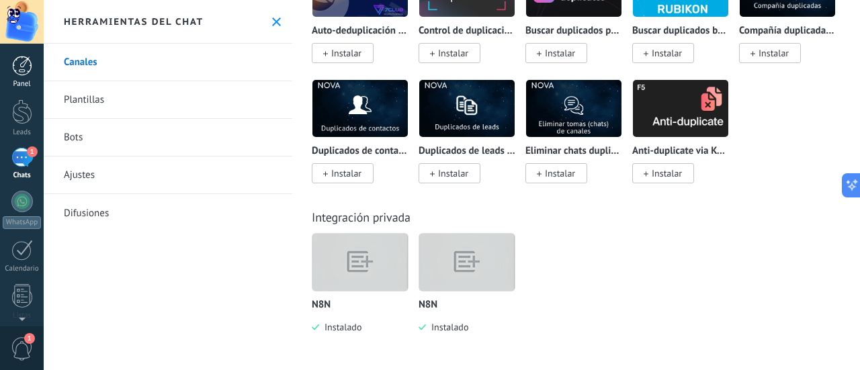
click at [25, 84] on div "Panel" at bounding box center [22, 84] width 39 height 9
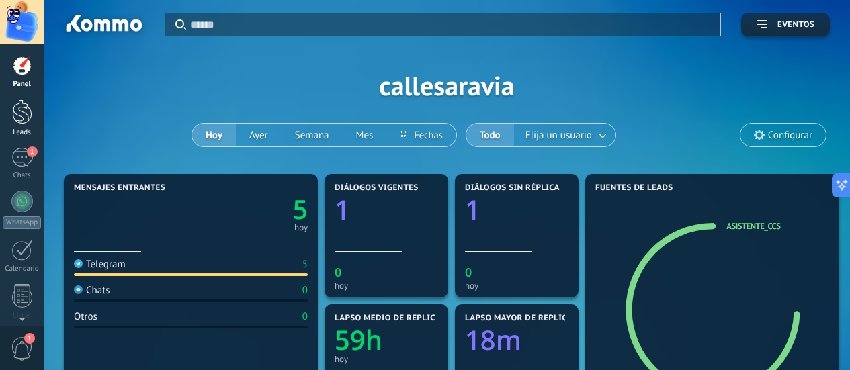
click at [5, 102] on link "Leads" at bounding box center [22, 118] width 44 height 38
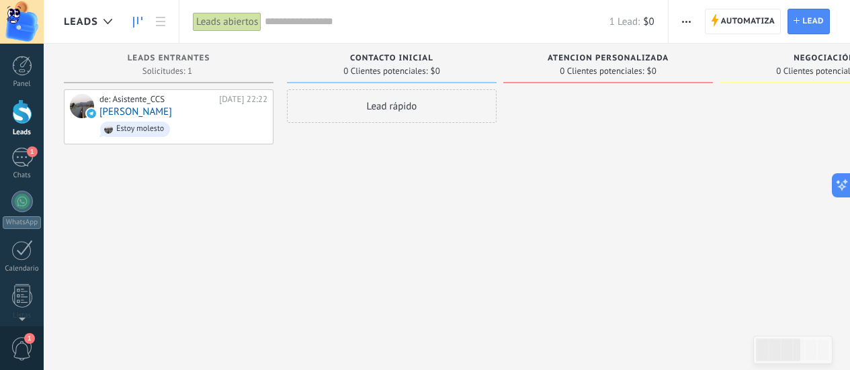
type textarea "**********"
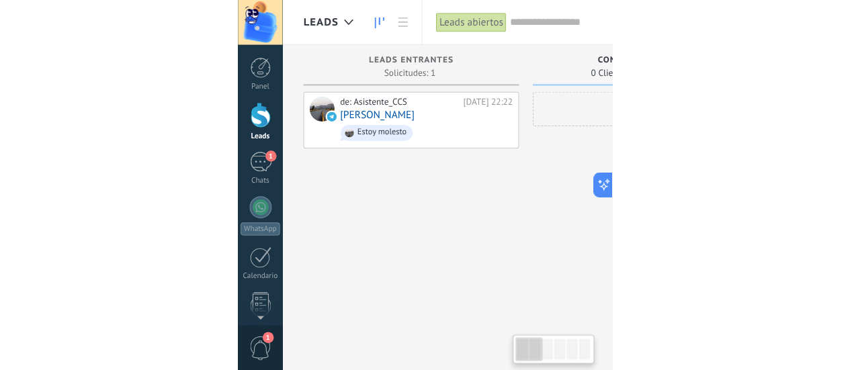
scroll to position [13, 0]
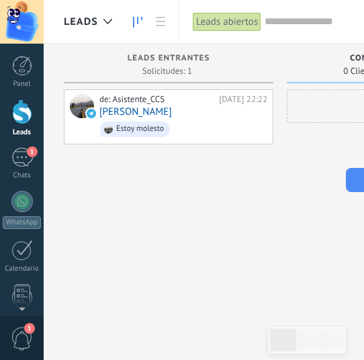
click at [285, 223] on div "Leads Entrantes Solicitudes: 1 0 0 0 1 0 0 0 1 de: Asistente_CCS Hoy 22:22 Carl…" at bounding box center [175, 159] width 223 height 231
